Goal: Check status

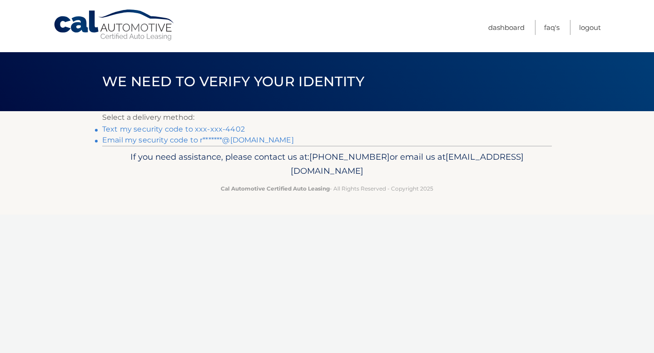
click at [183, 132] on link "Text my security code to xxx-xxx-4402" at bounding box center [173, 129] width 143 height 9
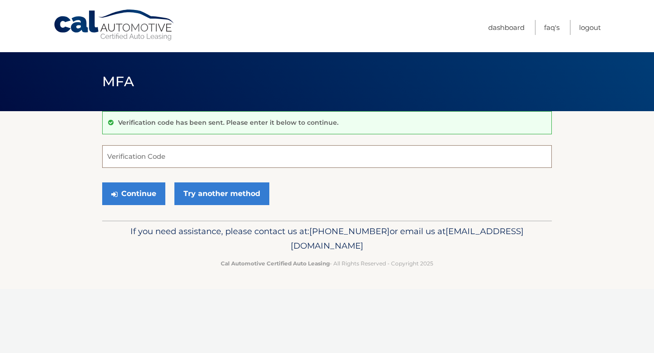
click at [171, 153] on input "Verification Code" at bounding box center [327, 156] width 450 height 23
type input "525946"
click at [139, 198] on button "Continue" at bounding box center [133, 194] width 63 height 23
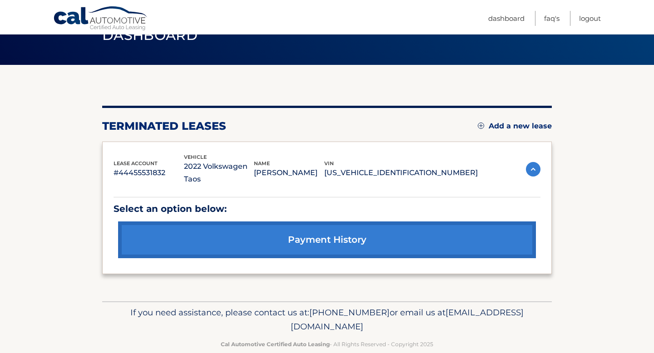
scroll to position [50, 0]
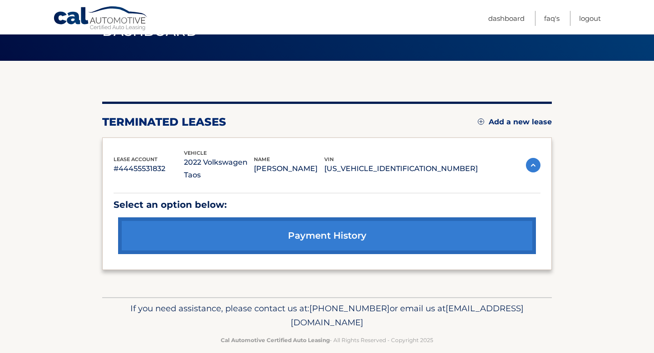
click at [247, 231] on link "payment history" at bounding box center [327, 236] width 418 height 37
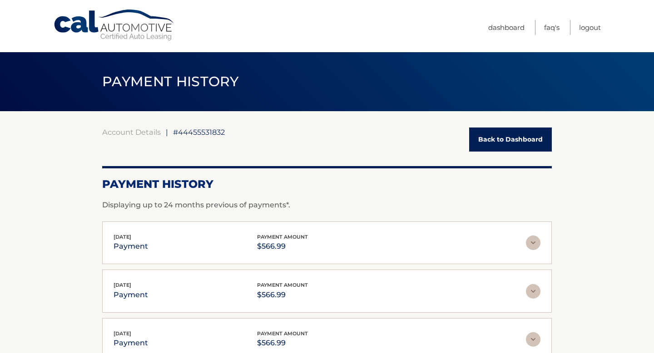
click at [524, 137] on link "Back to Dashboard" at bounding box center [510, 140] width 83 height 24
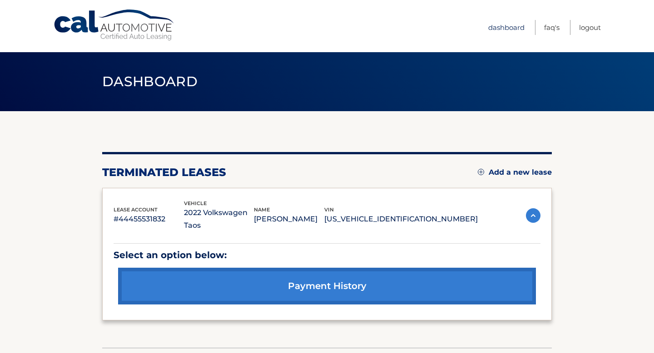
click at [508, 27] on link "Dashboard" at bounding box center [506, 27] width 36 height 15
click at [549, 31] on link "FAQ's" at bounding box center [551, 27] width 15 height 15
click at [592, 26] on link "Logout" at bounding box center [590, 27] width 22 height 15
